Goal: Information Seeking & Learning: Learn about a topic

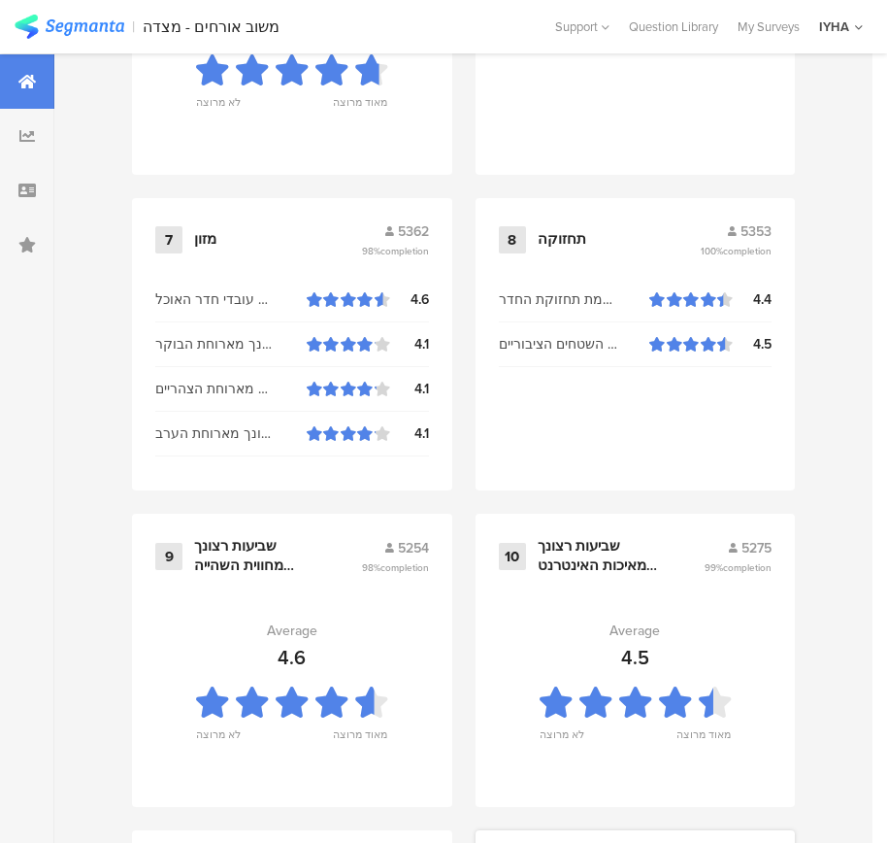
scroll to position [2083, 0]
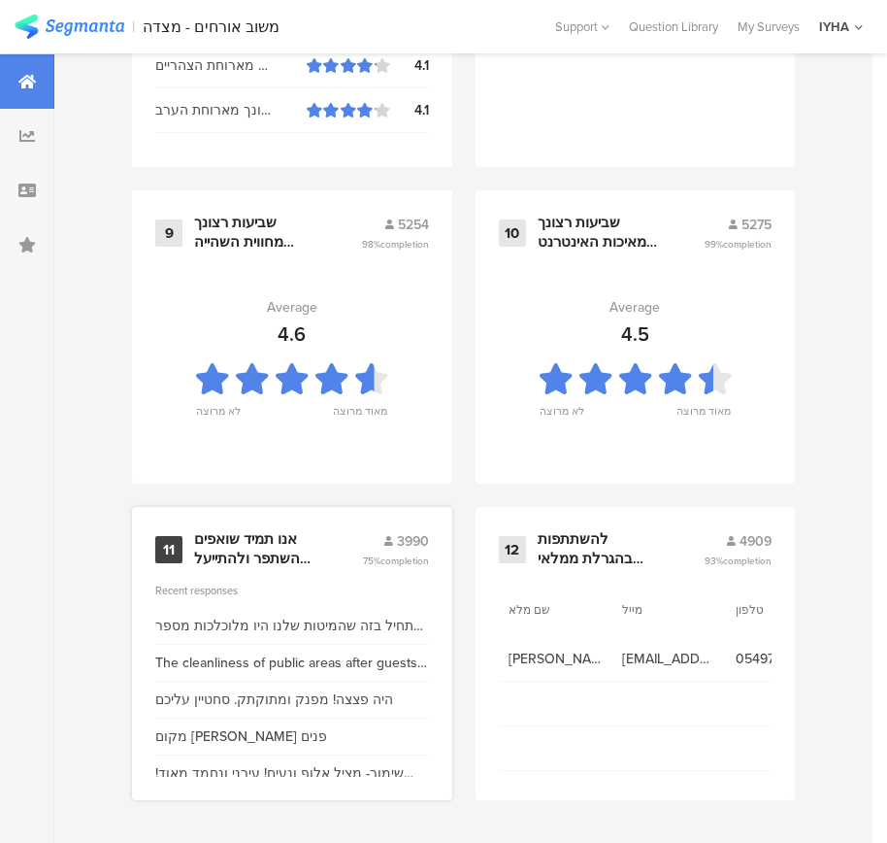
click at [221, 552] on div "אנו תמיד שואפים להשתפר ולהתייעל ודעתך חשובה לנו" at bounding box center [254, 549] width 121 height 38
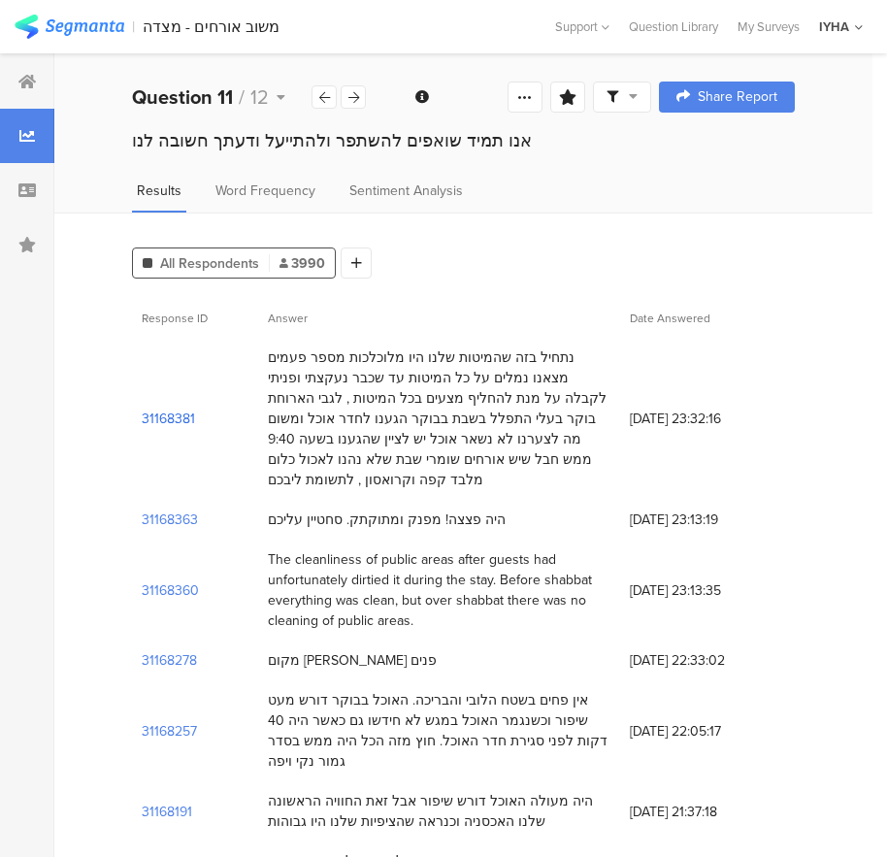
click at [187, 409] on section "31168381" at bounding box center [168, 419] width 53 height 20
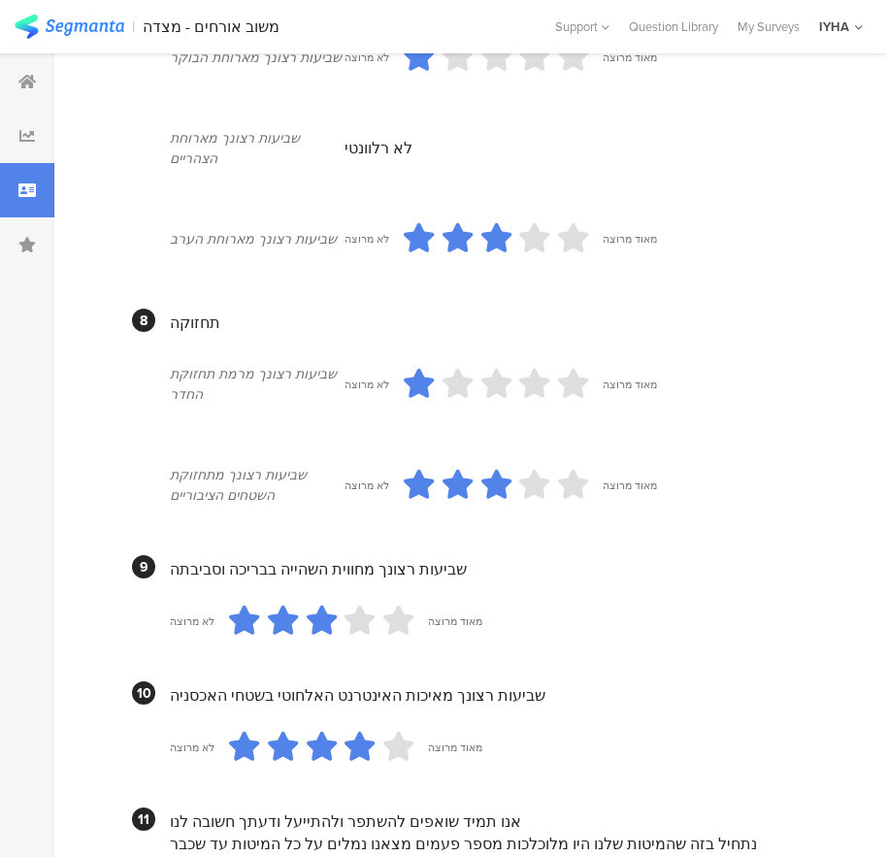
scroll to position [1727, 0]
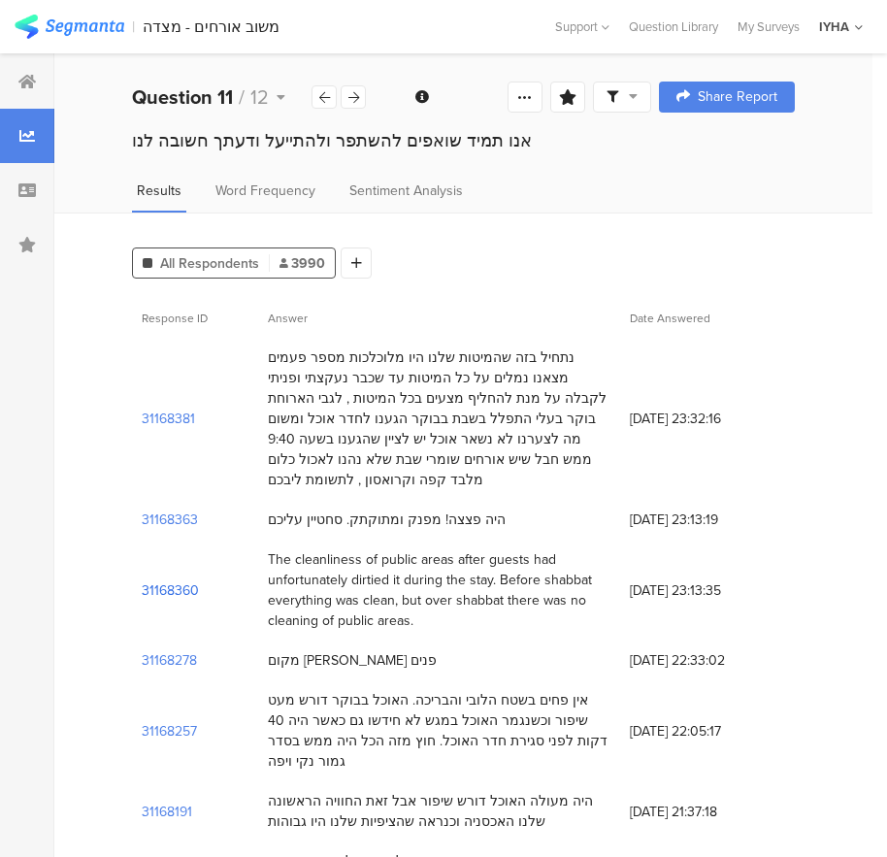
click at [164, 581] on section "31168360" at bounding box center [170, 591] width 57 height 20
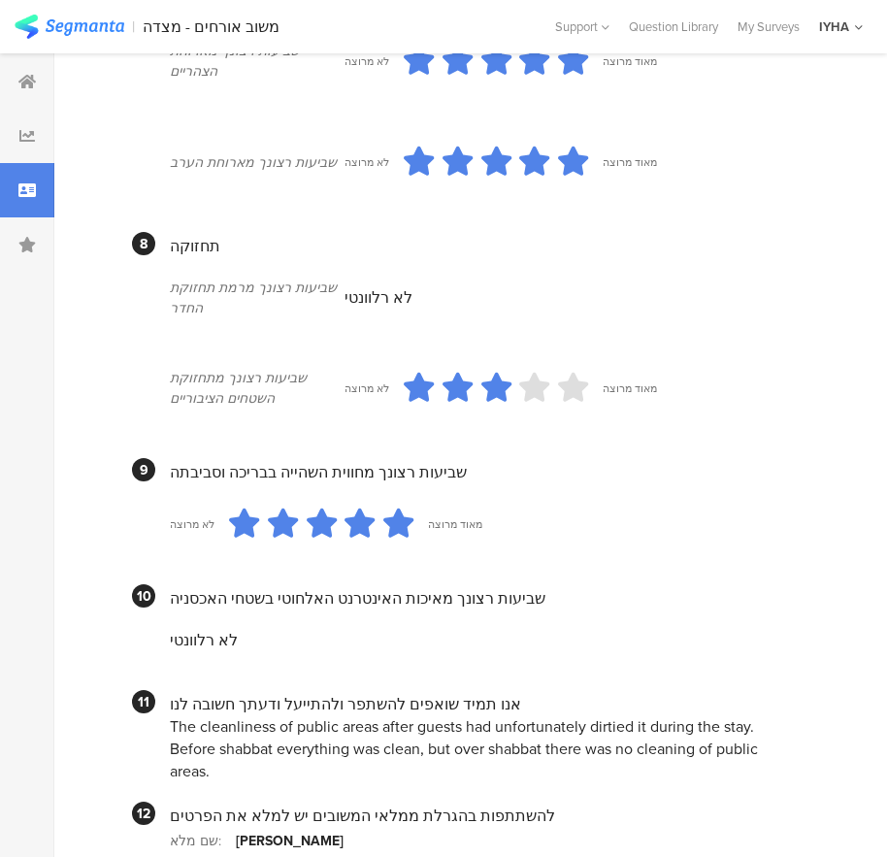
scroll to position [1717, 0]
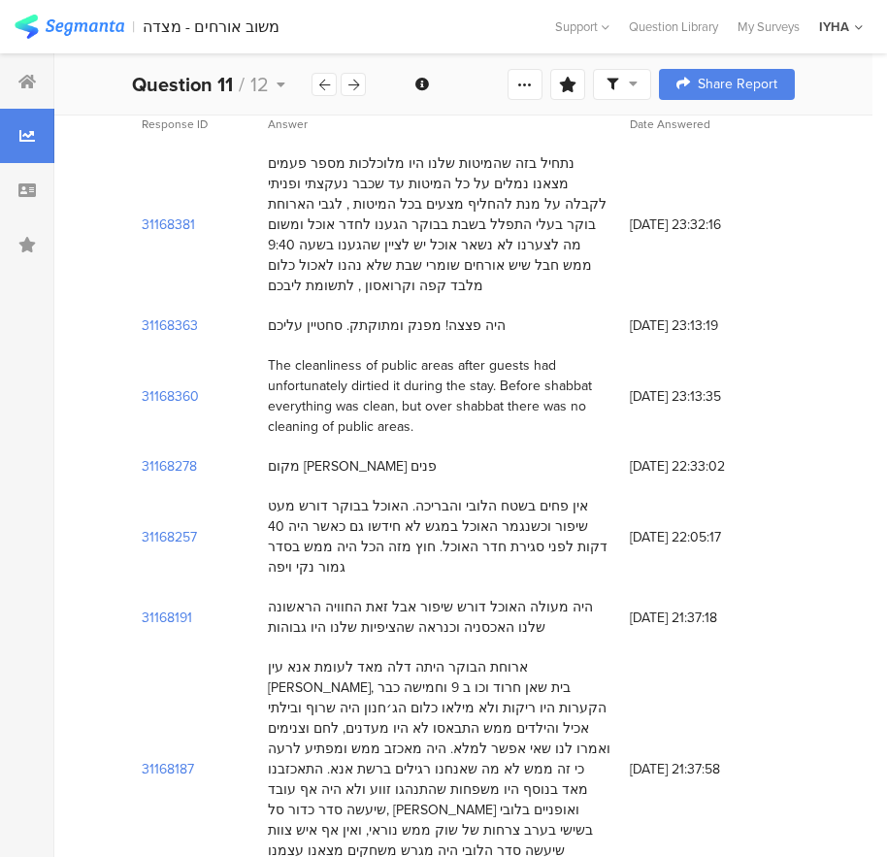
scroll to position [291, 0]
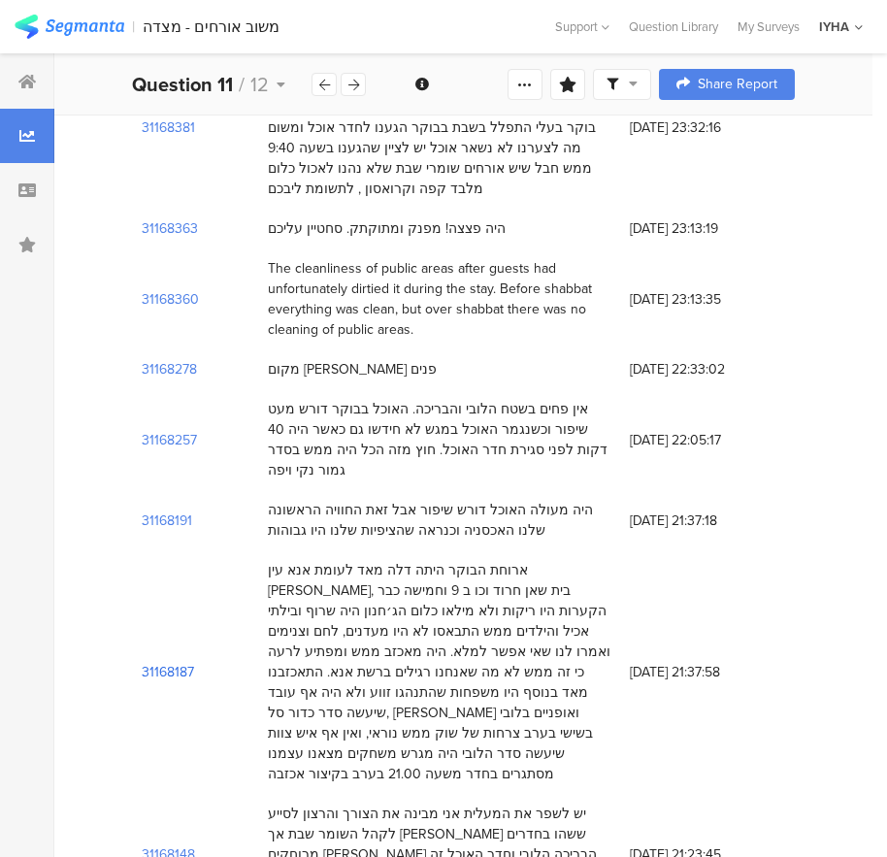
click at [162, 662] on section "31168187" at bounding box center [168, 672] width 52 height 20
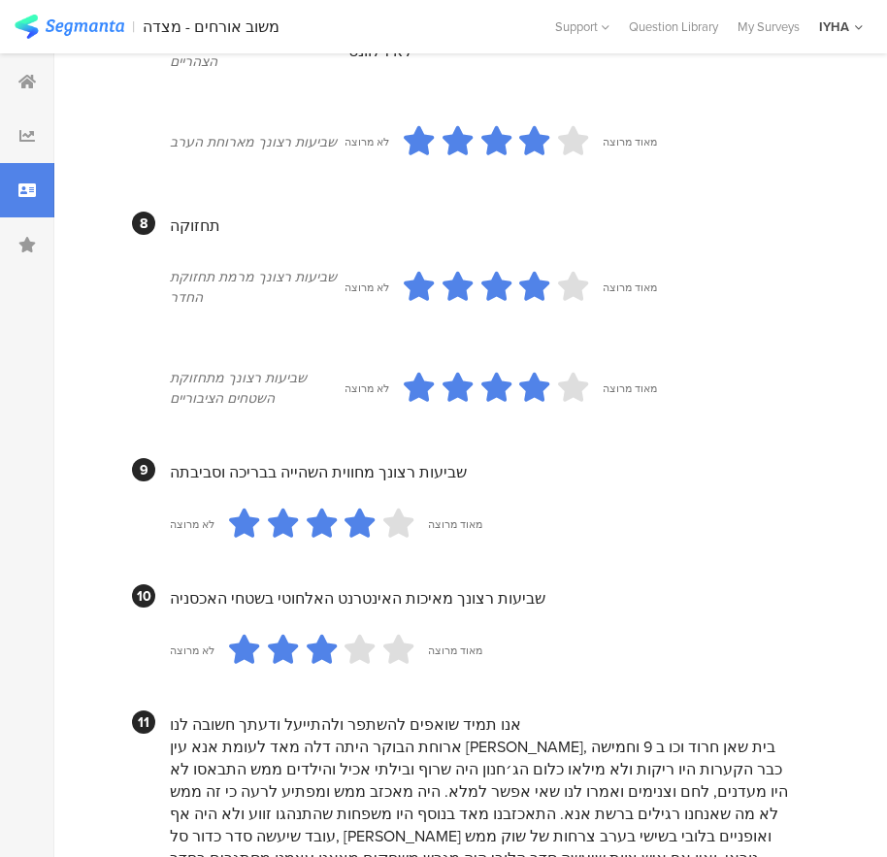
scroll to position [1826, 0]
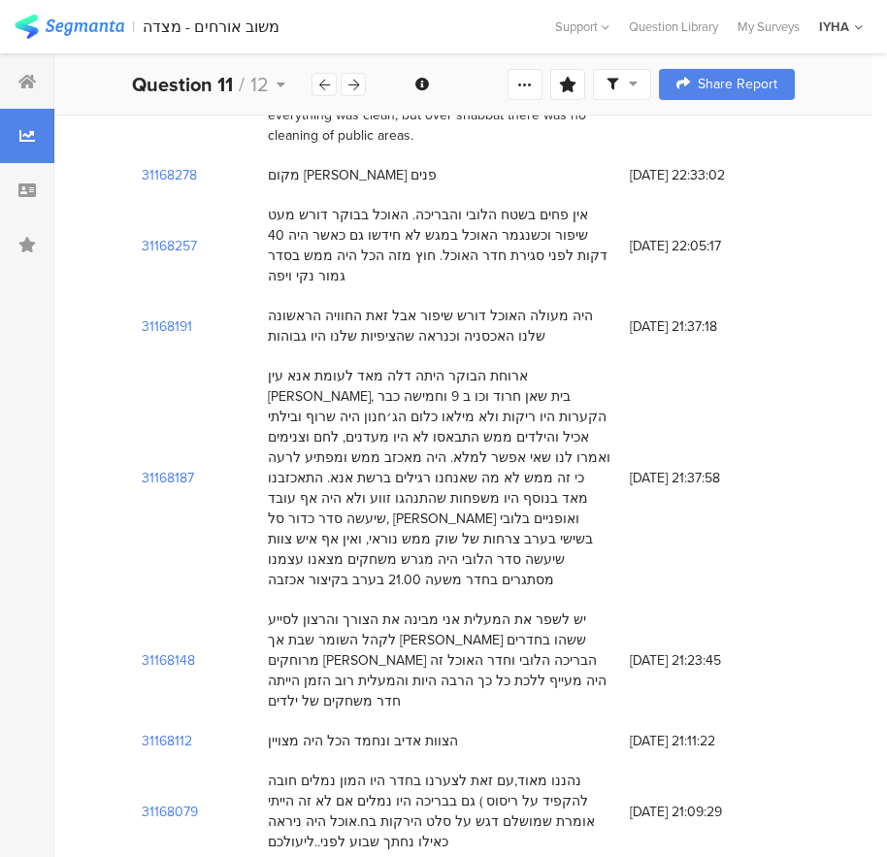
scroll to position [583, 0]
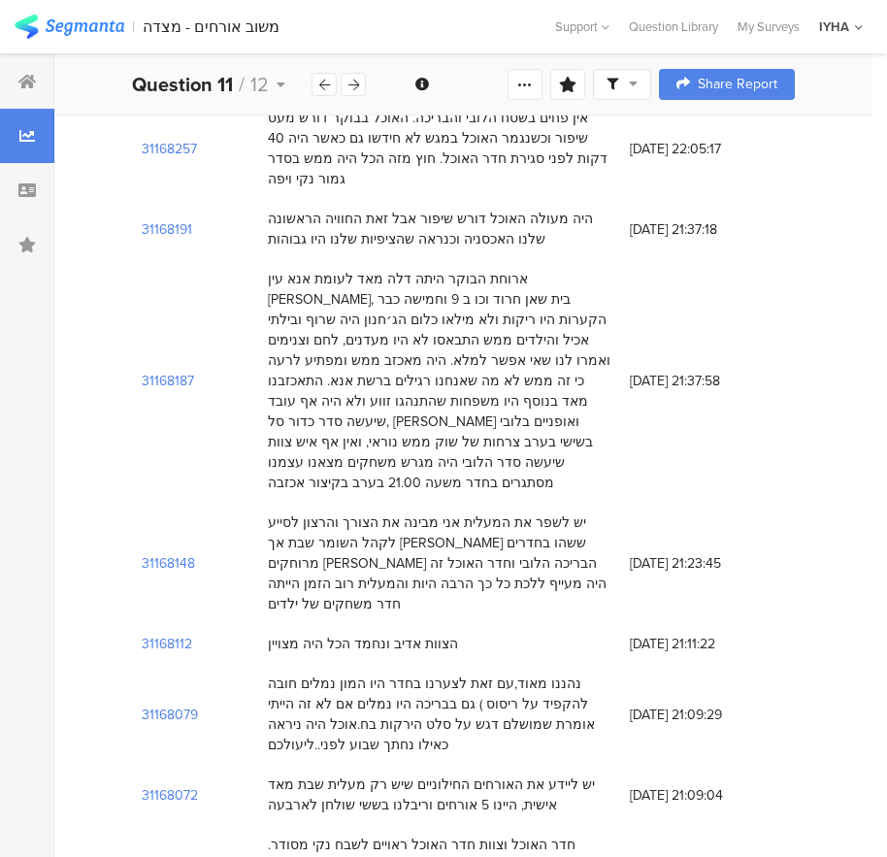
click at [586, 775] on div "יש ליידע את האורחים החילוניים שיש רק מעלית שבת מאד אישית, היינו 5 אורחים וריבלנ…" at bounding box center [439, 795] width 343 height 41
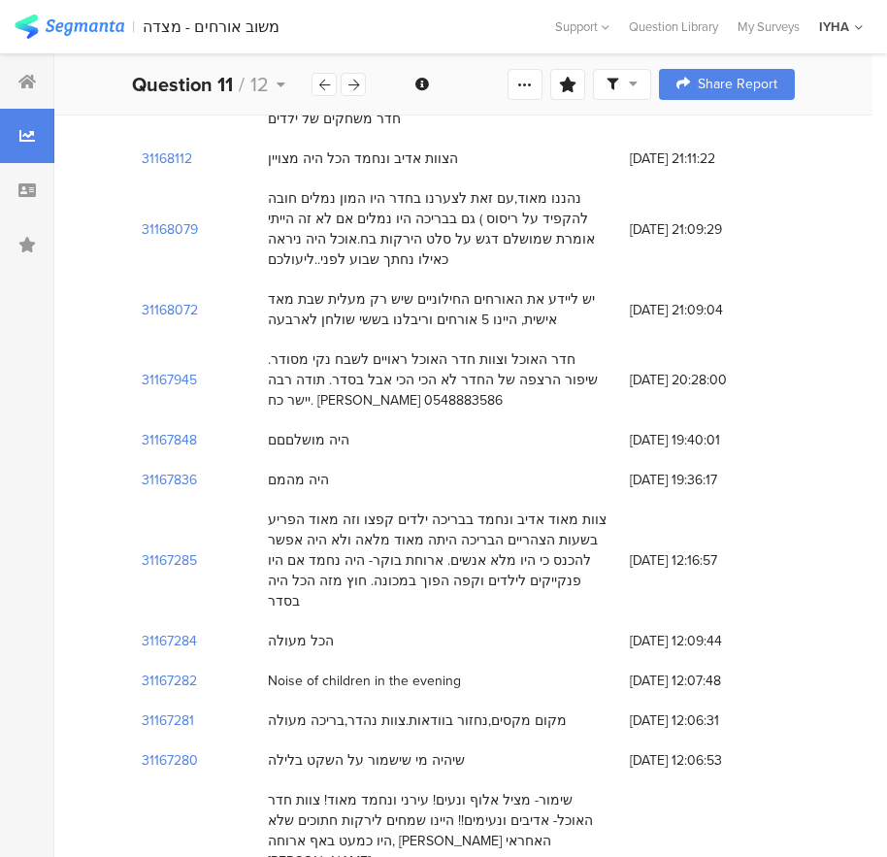
scroll to position [1165, 0]
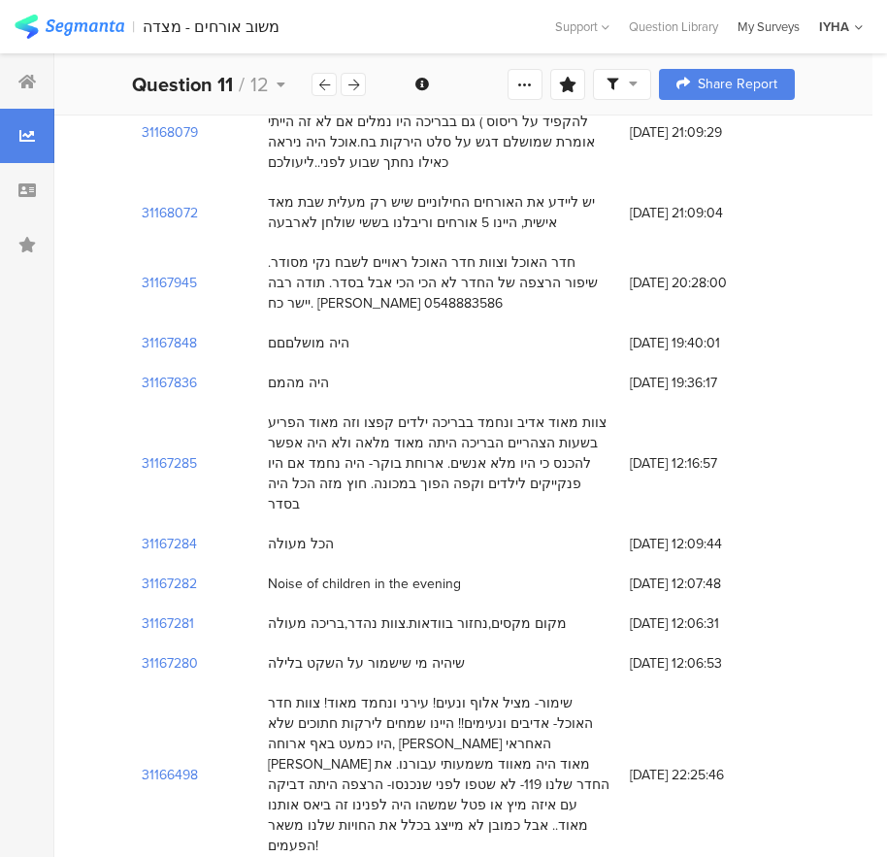
click at [772, 21] on div "My Surveys" at bounding box center [769, 26] width 82 height 18
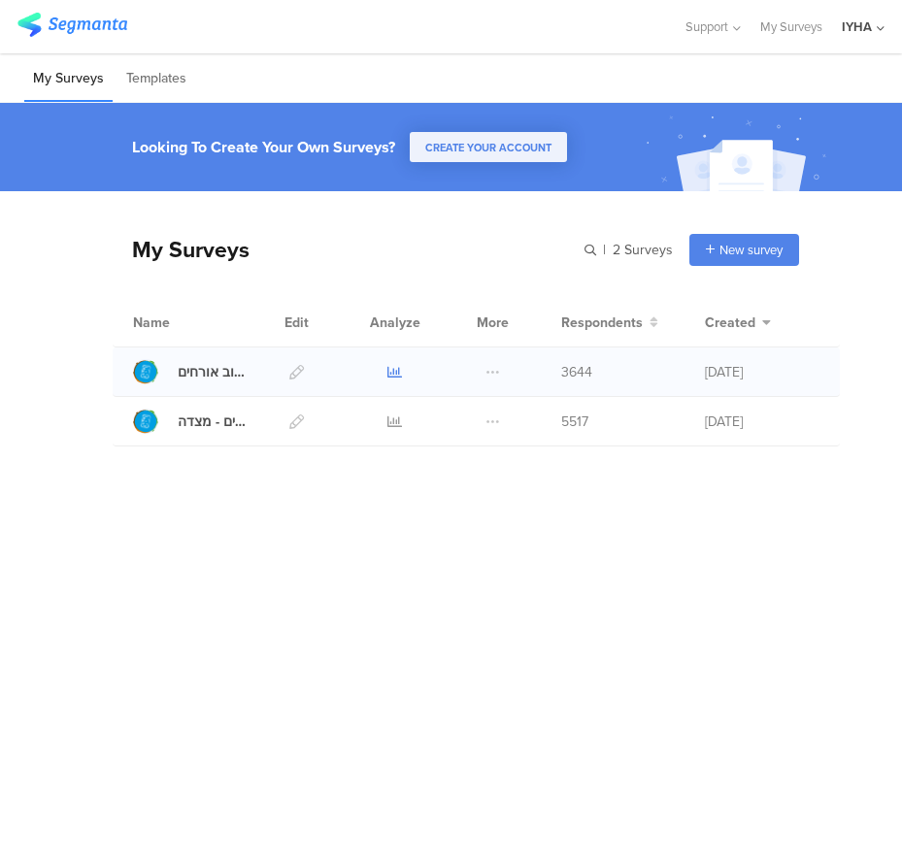
click at [393, 368] on icon at bounding box center [394, 372] width 15 height 15
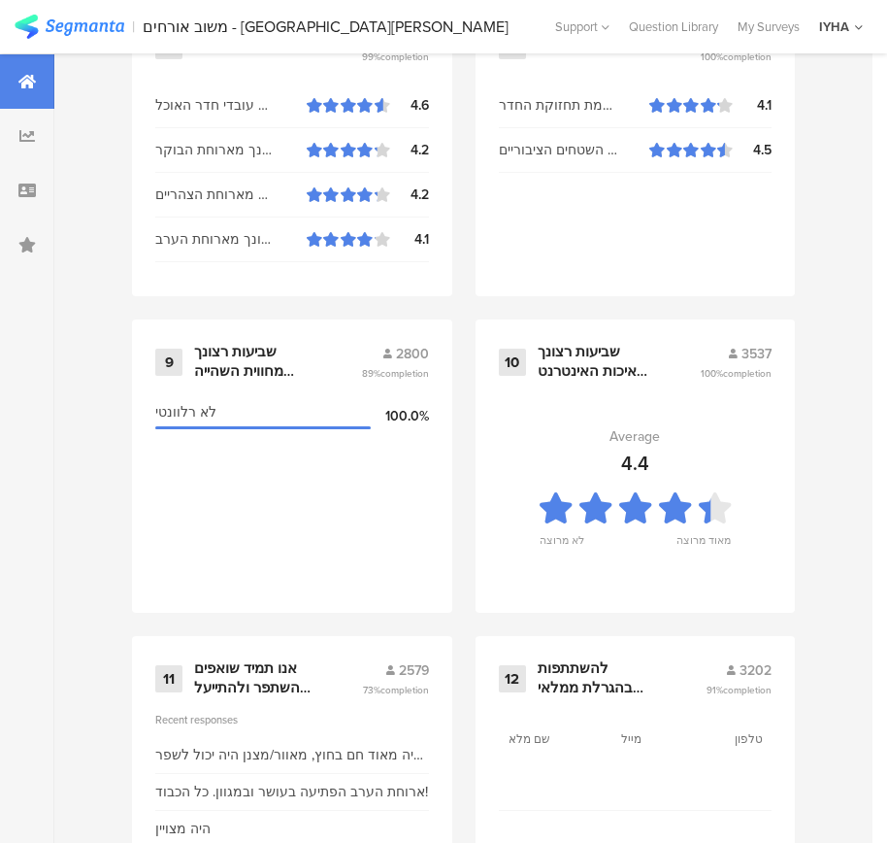
scroll to position [2083, 0]
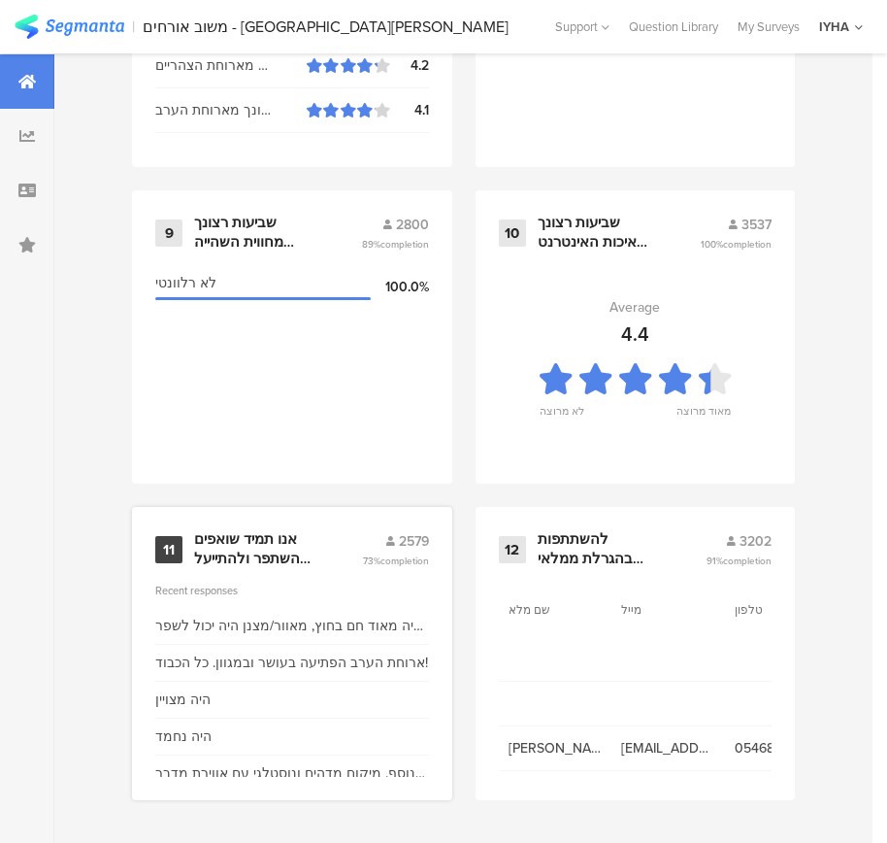
click at [230, 543] on div "אנו תמיד שואפים להשתפר ולהתייעל ודעתך חשובה לנו" at bounding box center [254, 549] width 121 height 38
